Goal: Task Accomplishment & Management: Manage account settings

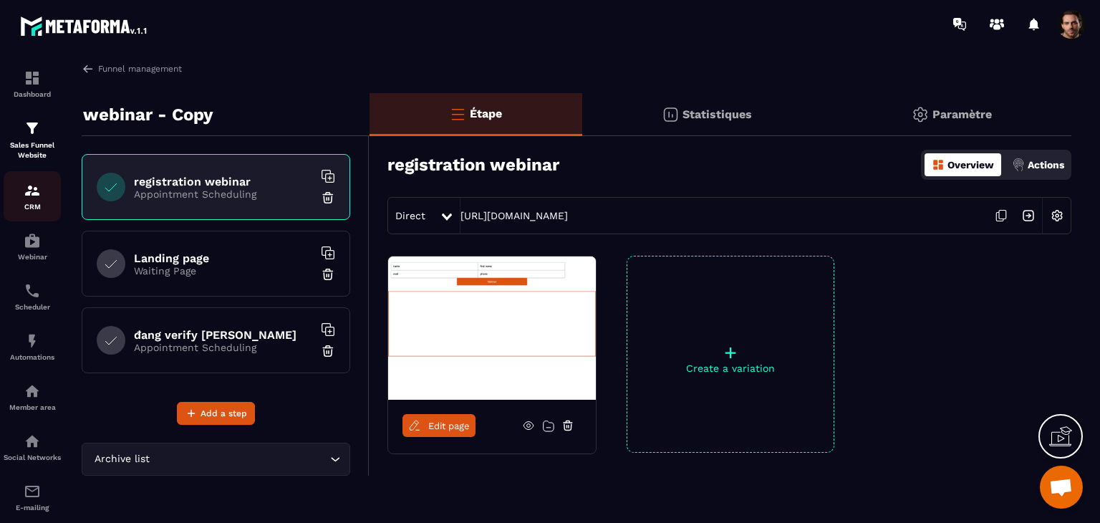
click at [45, 198] on div "CRM" at bounding box center [32, 196] width 57 height 29
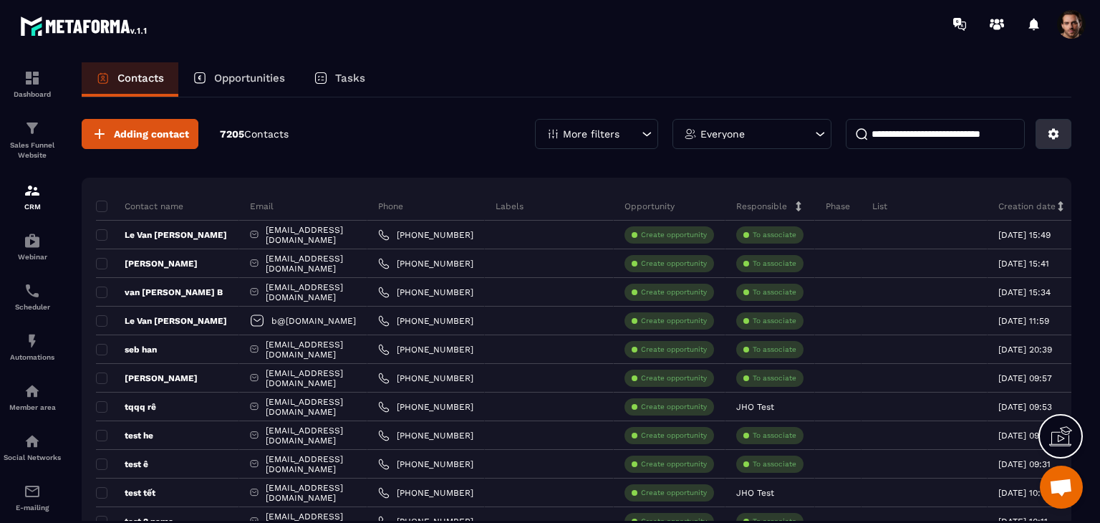
click at [1047, 131] on icon at bounding box center [1053, 133] width 13 height 13
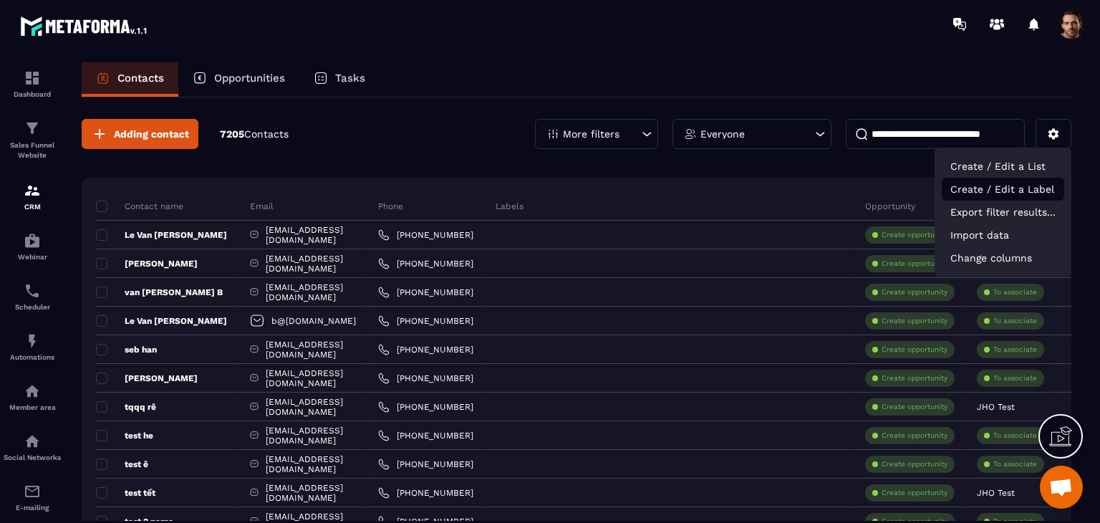
click at [1028, 195] on p "Create / Edit a Label" at bounding box center [1002, 189] width 122 height 23
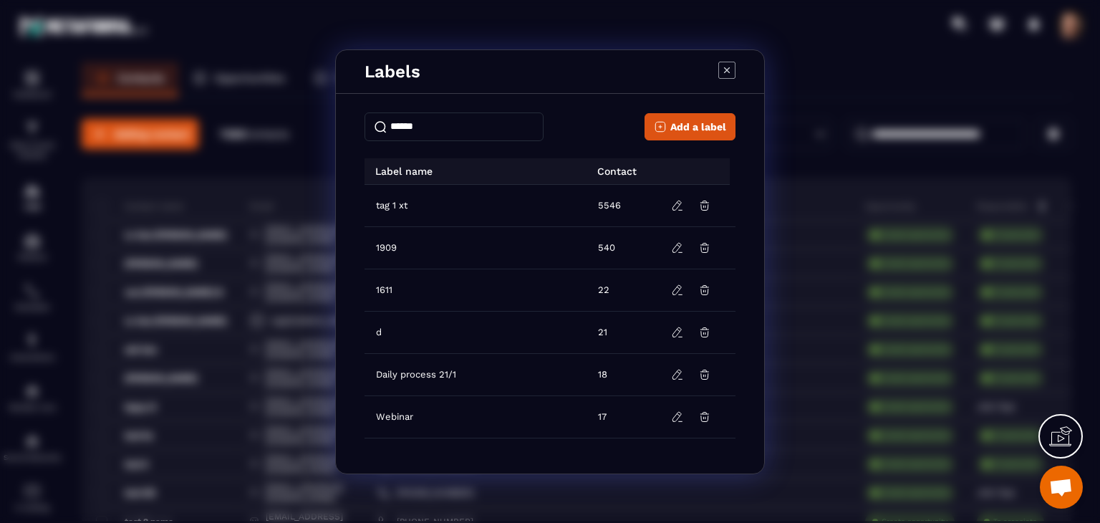
click at [726, 76] on icon "Modal window" at bounding box center [726, 70] width 17 height 17
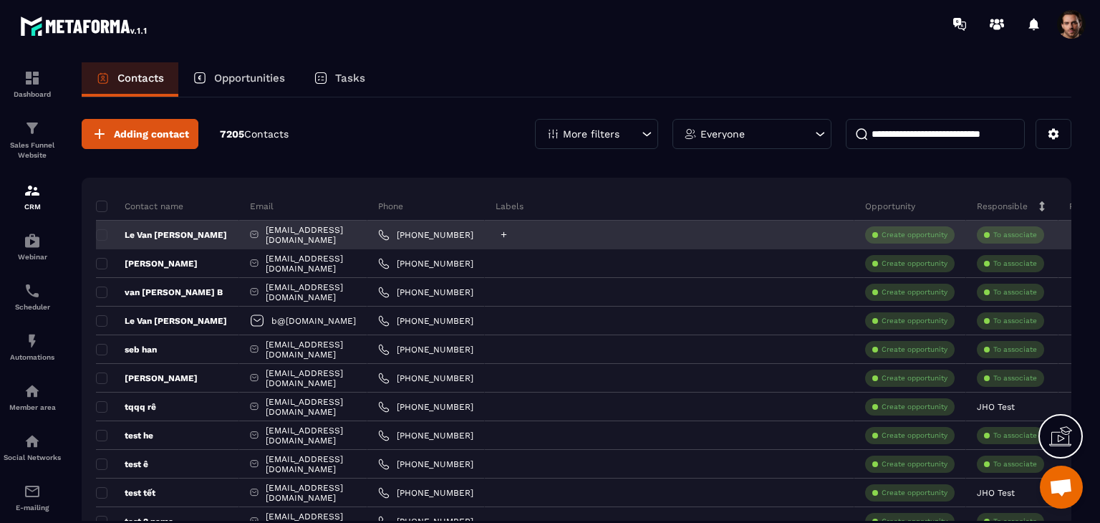
click at [508, 233] on icon at bounding box center [503, 234] width 9 height 9
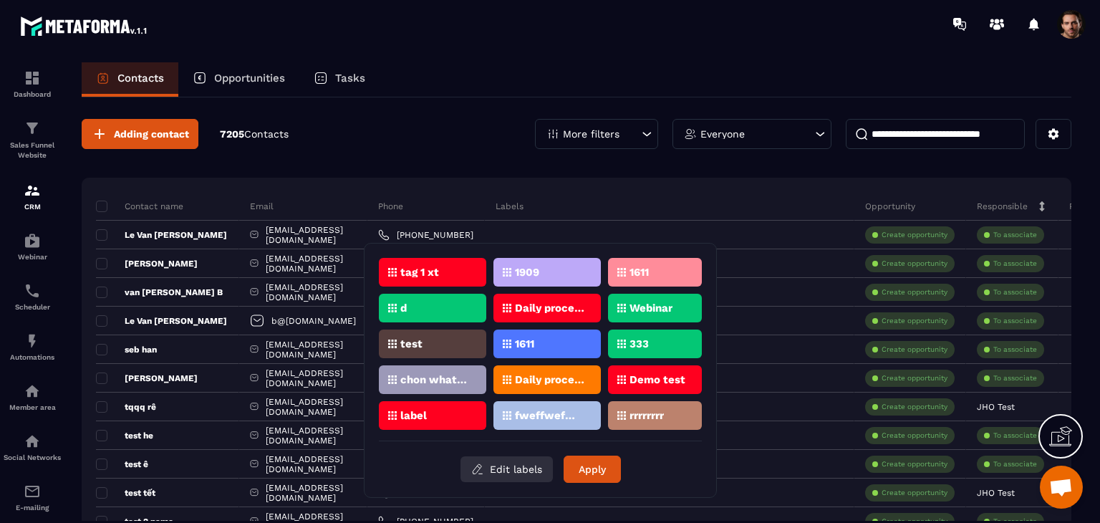
click at [501, 462] on button "Edit labels" at bounding box center [506, 469] width 92 height 26
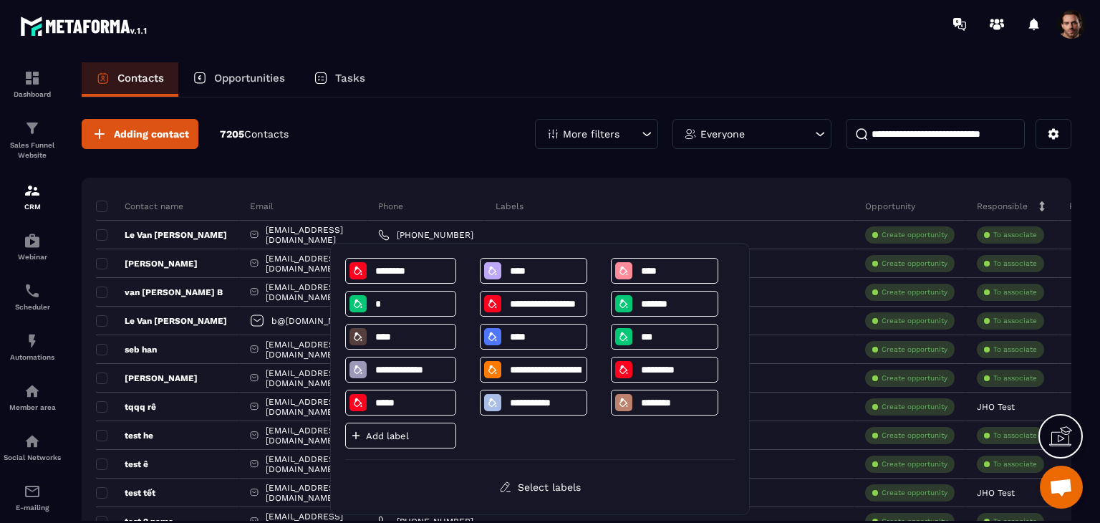
click at [409, 439] on p "Add label" at bounding box center [409, 435] width 86 height 11
click at [381, 120] on div "Adding contact 7205 Contacts More filters Everyone" at bounding box center [576, 134] width 989 height 30
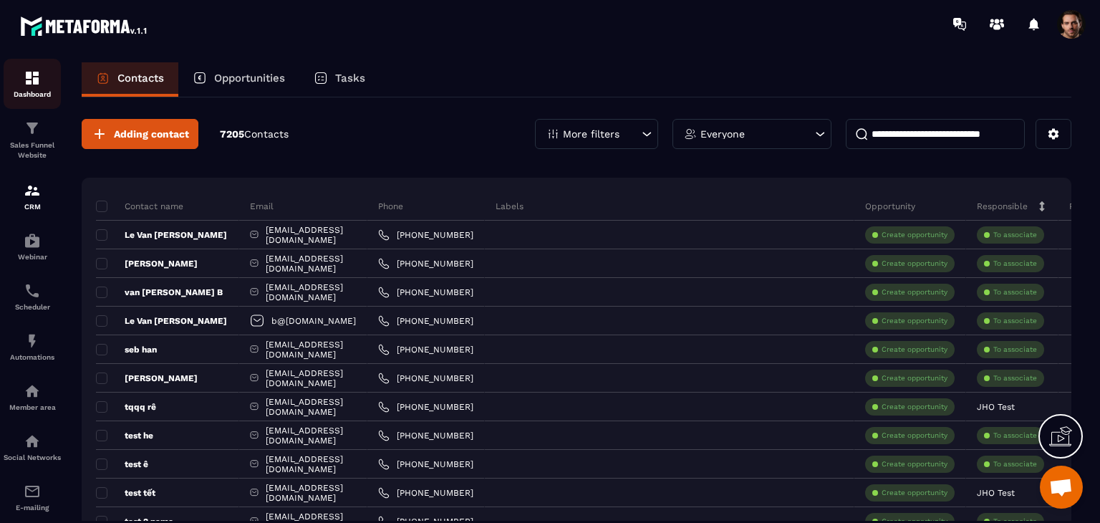
click at [38, 90] on p "Dashboard" at bounding box center [32, 94] width 57 height 8
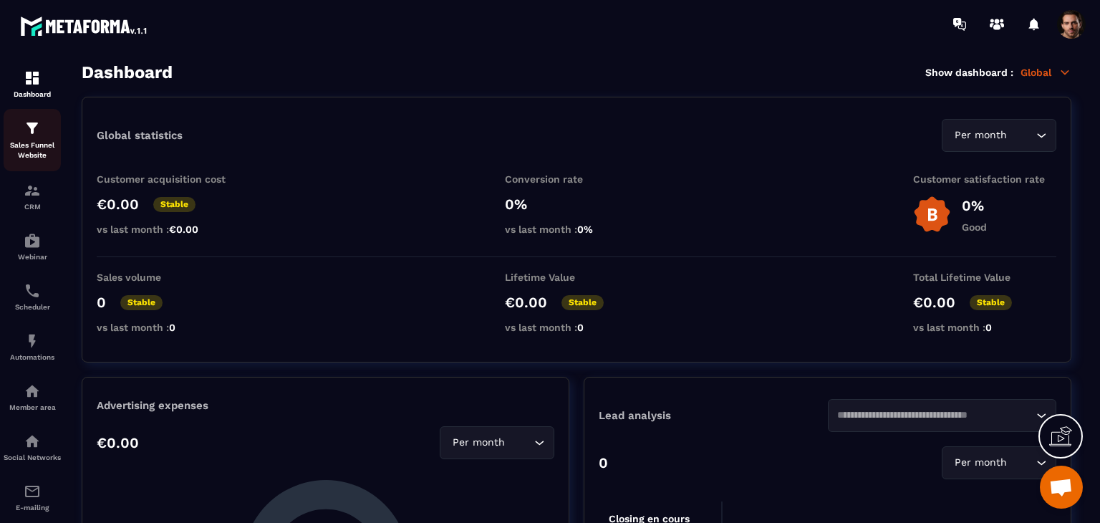
click at [25, 154] on p "Sales Funnel Website" at bounding box center [32, 150] width 57 height 20
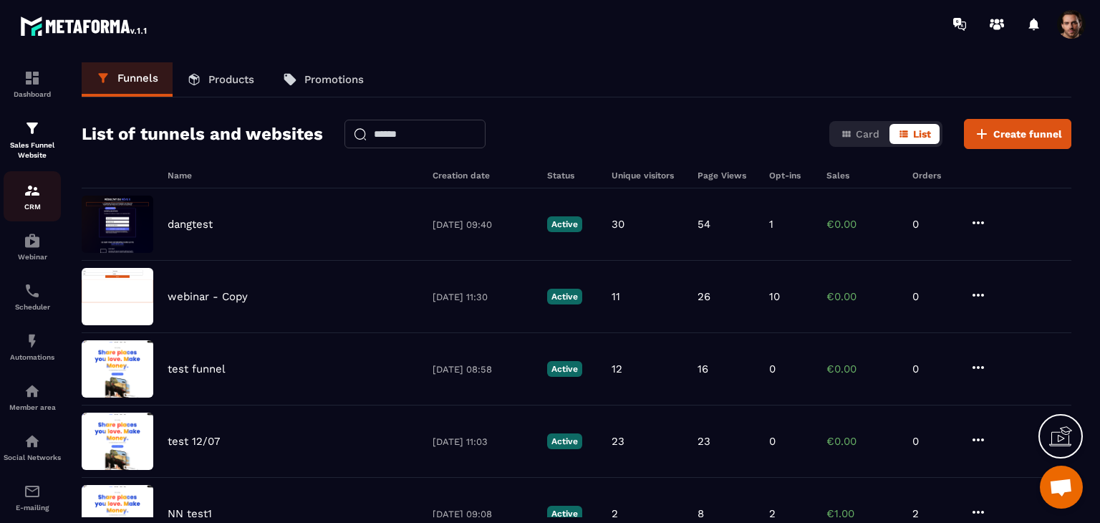
click at [48, 203] on p "CRM" at bounding box center [32, 207] width 57 height 8
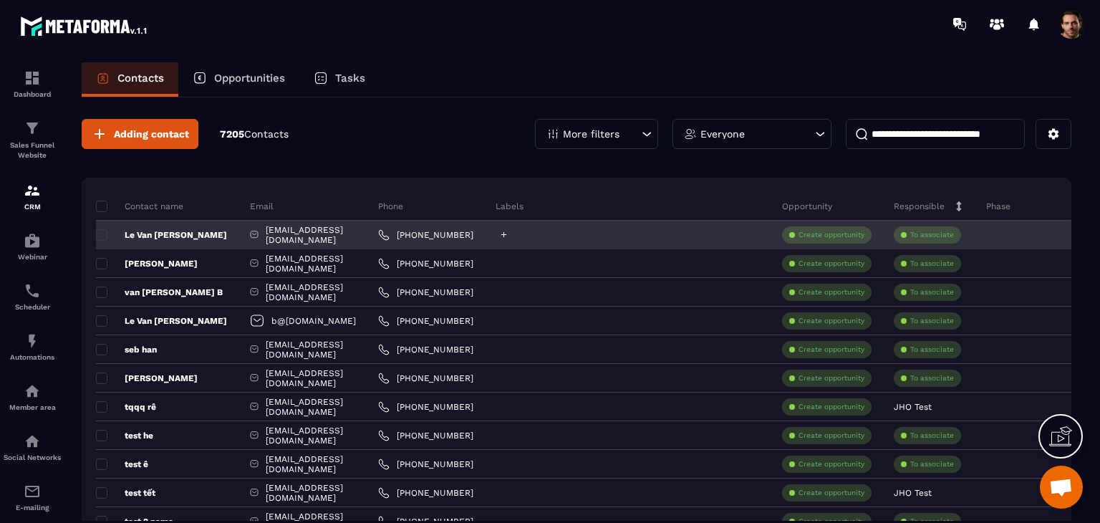
click at [538, 228] on div at bounding box center [628, 234] width 286 height 29
click at [507, 236] on icon at bounding box center [504, 235] width 6 height 6
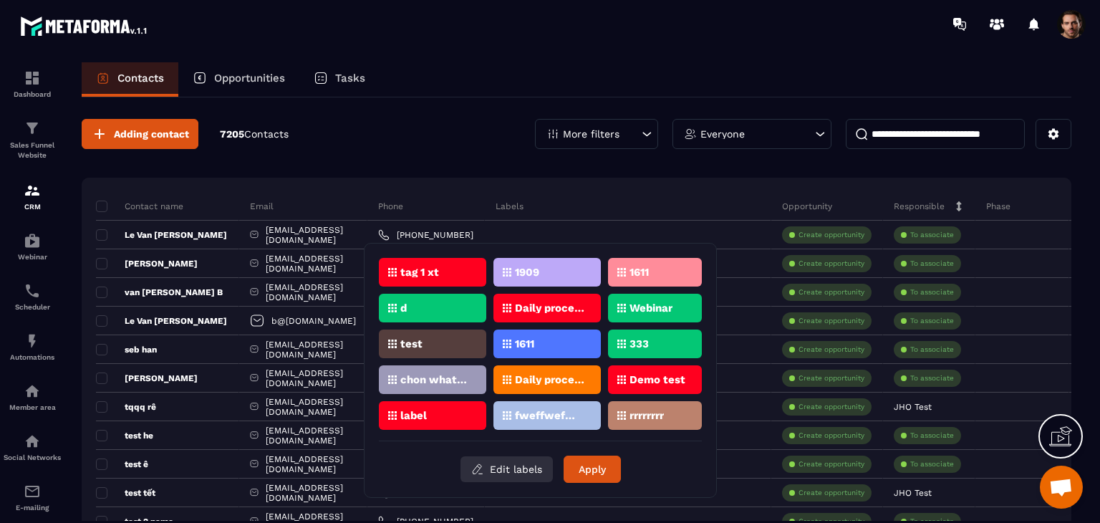
click at [516, 467] on button "Edit labels" at bounding box center [506, 469] width 92 height 26
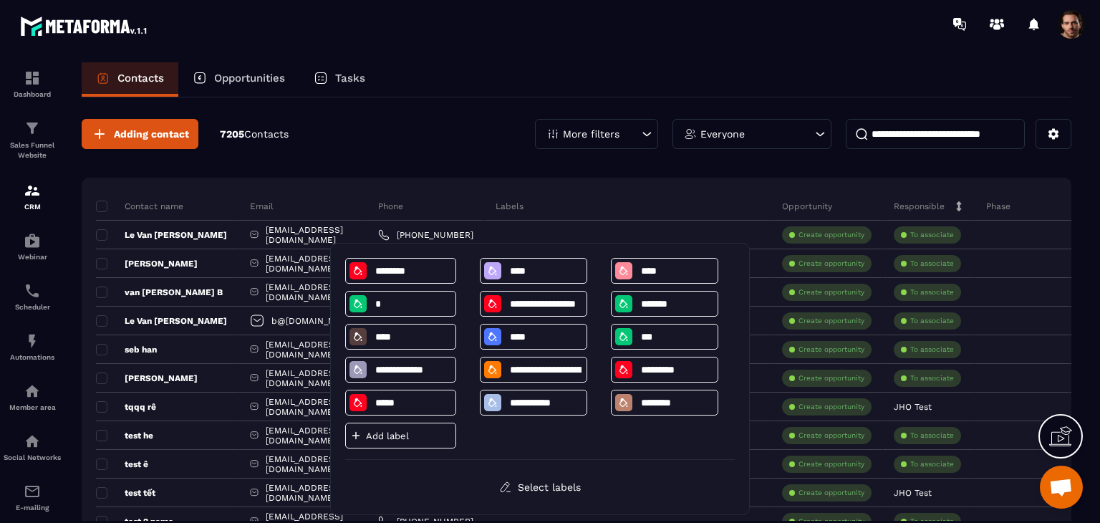
click at [425, 437] on p "Add label" at bounding box center [409, 435] width 86 height 11
click at [481, 137] on div at bounding box center [550, 261] width 1100 height 523
